Goal: Obtain resource: Download file/media

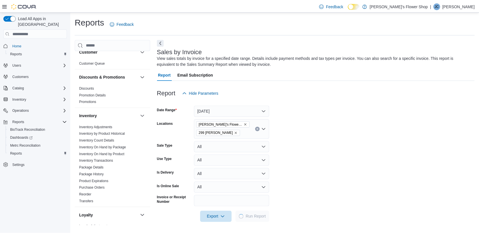
scroll to position [0, 0]
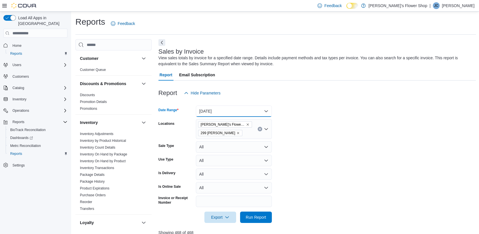
click at [260, 109] on button "[DATE]" at bounding box center [234, 111] width 76 height 11
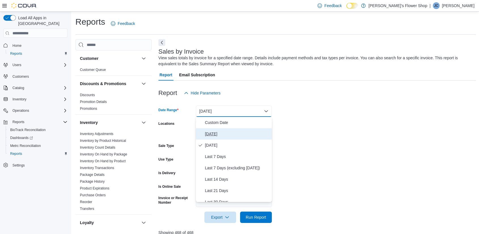
click at [230, 130] on button "Today" at bounding box center [234, 133] width 76 height 11
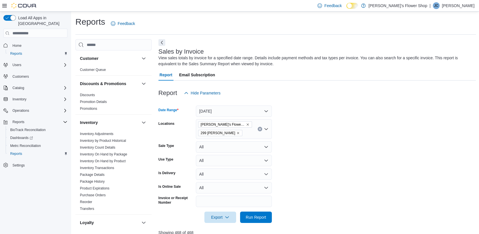
click at [283, 184] on form "Date Range Today Locations Misha's Flower Shop 299 Knickerbocker Sale Type All …" at bounding box center [318, 161] width 318 height 124
click at [258, 217] on span "Run Report" at bounding box center [256, 217] width 20 height 6
click at [228, 219] on icon "button" at bounding box center [227, 217] width 5 height 5
click at [227, 185] on span "Export to Excel" at bounding box center [221, 183] width 26 height 5
